Goal: Check status: Check status

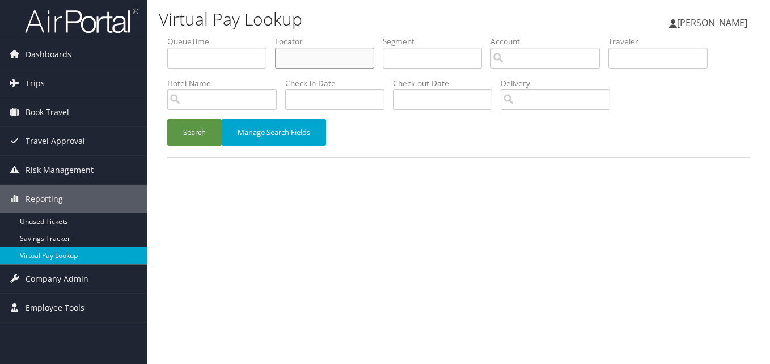
click at [302, 56] on input "text" at bounding box center [324, 58] width 99 height 21
paste input "ORTPQF"
type input "ORTPQF"
click at [194, 131] on button "Search" at bounding box center [194, 132] width 54 height 27
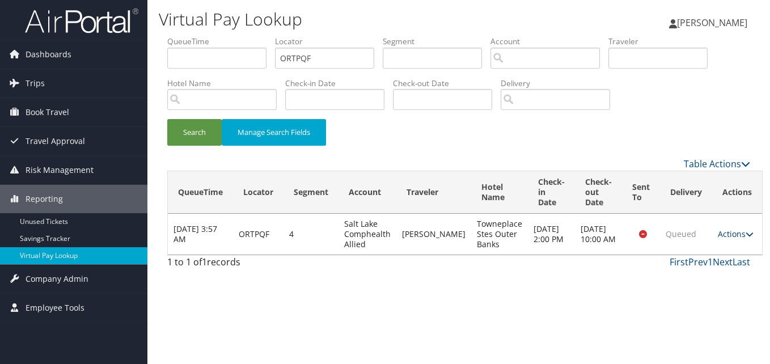
click at [725, 234] on link "Actions" at bounding box center [735, 233] width 36 height 11
click at [689, 260] on link "Logs" at bounding box center [701, 269] width 71 height 19
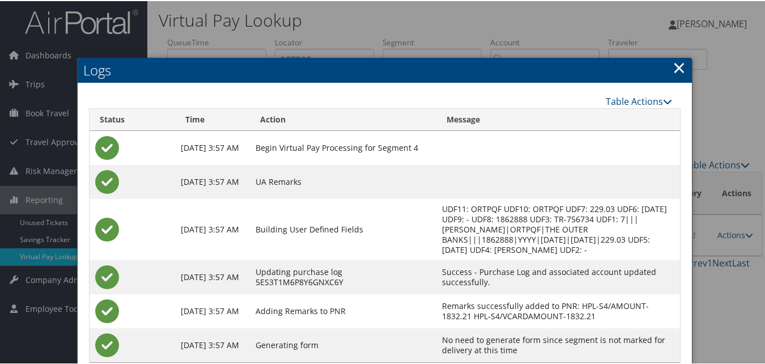
click at [673, 77] on link "×" at bounding box center [679, 66] width 13 height 23
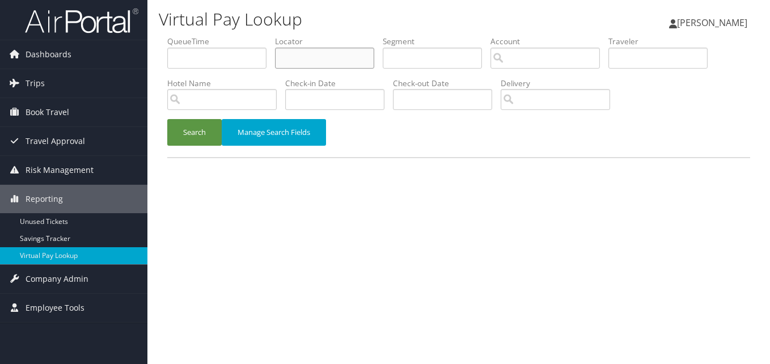
drag, startPoint x: 294, startPoint y: 60, endPoint x: 272, endPoint y: 71, distance: 24.3
click at [294, 60] on input "text" at bounding box center [324, 58] width 99 height 21
paste input "IUXIRM"
click at [207, 140] on button "Search" at bounding box center [194, 132] width 54 height 27
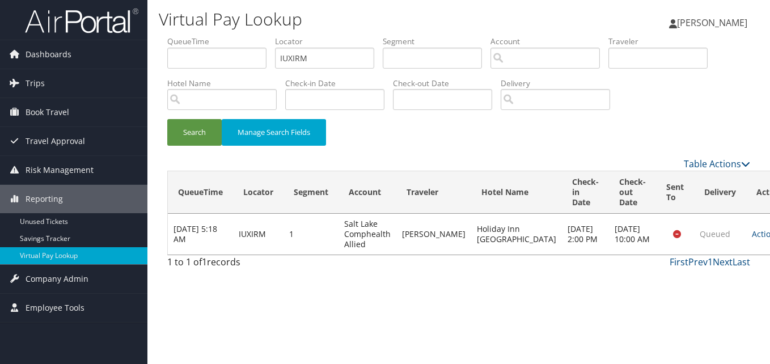
click at [746, 231] on td "Actions Resend Logs View Itinerary" at bounding box center [771, 234] width 50 height 41
drag, startPoint x: 301, startPoint y: 54, endPoint x: 244, endPoint y: 70, distance: 59.2
click at [244, 36] on ul "QueueTime Locator IUXIRM Segment Account Traveler Hotel Name Check-in Date Chec…" at bounding box center [458, 36] width 583 height 0
paste input "YBHUHH"
type input "YBHUHH"
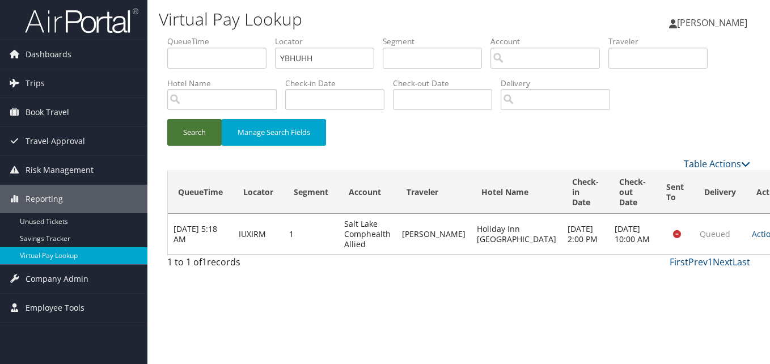
click at [203, 142] on button "Search" at bounding box center [194, 132] width 54 height 27
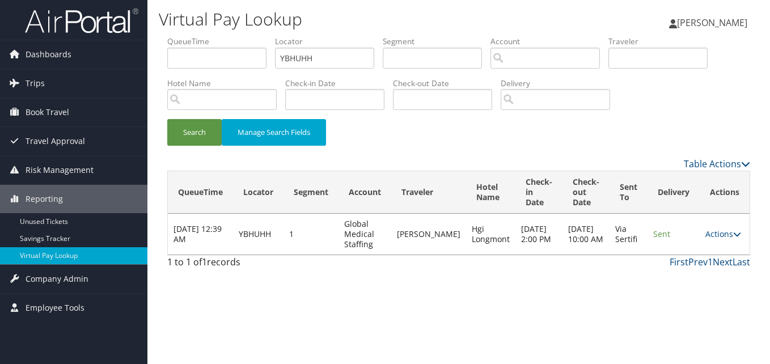
click at [718, 225] on td "Actions Resend Logs View Itinerary" at bounding box center [724, 234] width 50 height 41
click at [719, 232] on link "Actions" at bounding box center [723, 233] width 36 height 11
click at [687, 265] on link "Logs" at bounding box center [700, 269] width 71 height 19
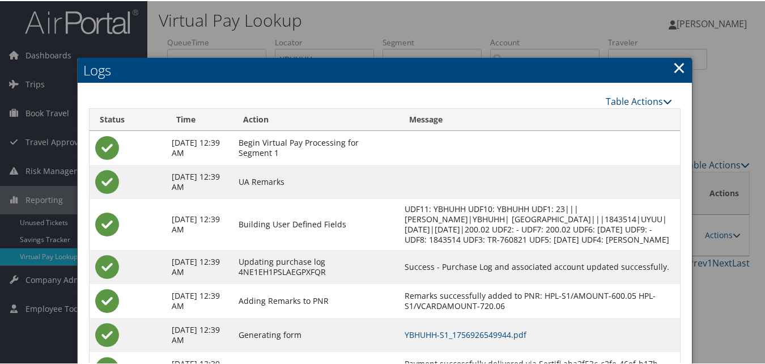
scroll to position [97, 0]
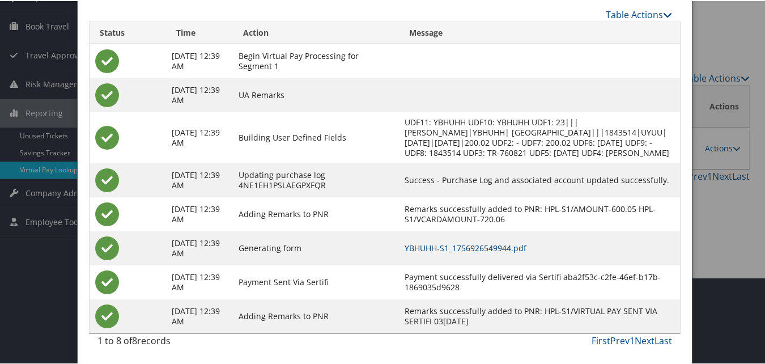
click at [468, 250] on link "YBHUHH-S1_1756926549944.pdf" at bounding box center [466, 246] width 122 height 11
